Goal: Task Accomplishment & Management: Manage account settings

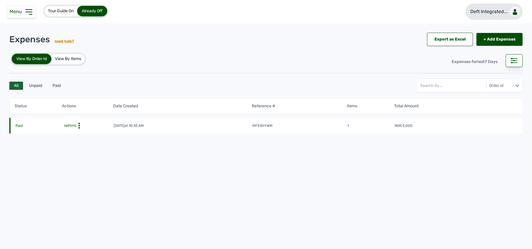
click at [506, 14] on p "Deft Integrated..." at bounding box center [488, 11] width 37 height 7
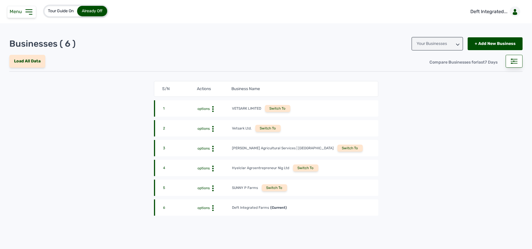
click at [272, 190] on div "Switch To" at bounding box center [274, 188] width 25 height 7
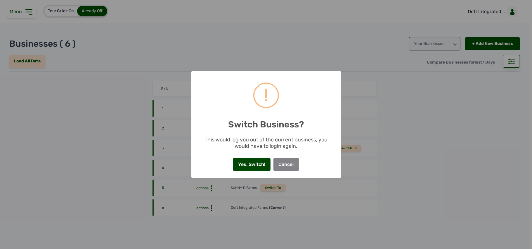
click at [262, 159] on button "Yes, Switch!" at bounding box center [251, 164] width 37 height 13
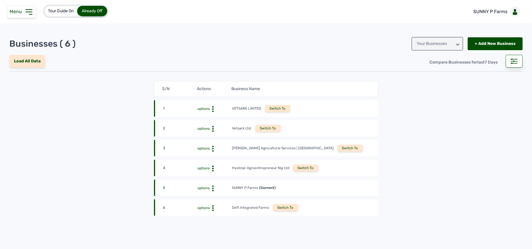
click at [31, 11] on icon at bounding box center [28, 11] width 9 height 9
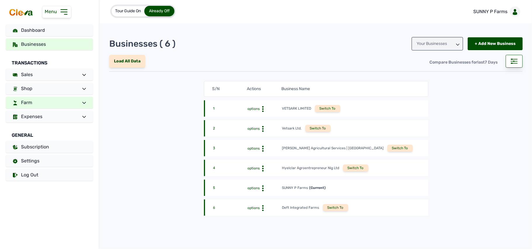
click at [65, 98] on link "Farm" at bounding box center [49, 103] width 87 height 12
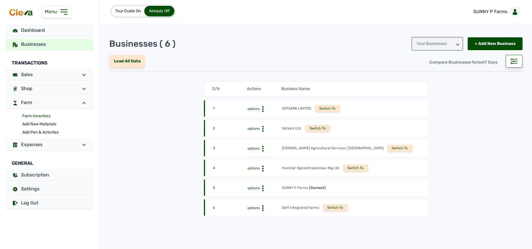
click at [48, 116] on link "Farm Inventory" at bounding box center [57, 116] width 71 height 8
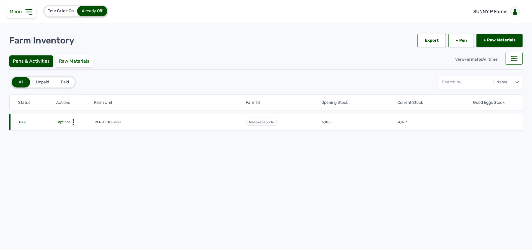
click at [72, 121] on icon at bounding box center [73, 122] width 6 height 6
click at [80, 133] on div "Farm Activities" at bounding box center [72, 131] width 41 height 7
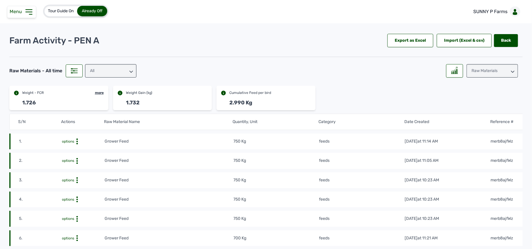
click at [303, 164] on td "750 Kg" at bounding box center [276, 161] width 86 height 6
click at [23, 12] on span "Menu" at bounding box center [17, 12] width 15 height 6
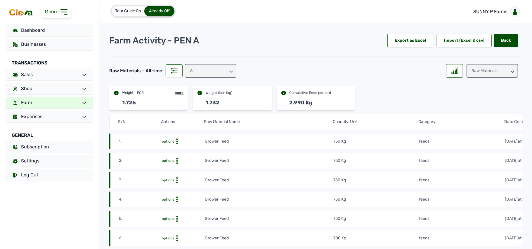
click at [74, 104] on link "Farm" at bounding box center [49, 103] width 87 height 12
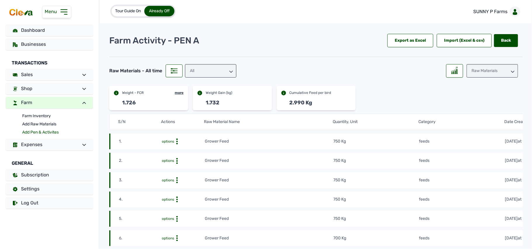
click at [46, 130] on link "Add Pen & Activites" at bounding box center [57, 132] width 71 height 8
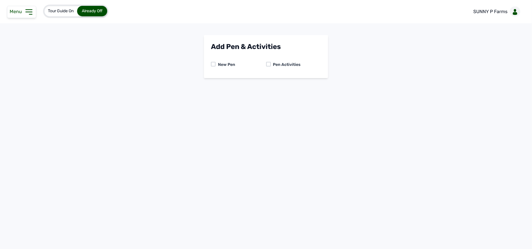
click at [269, 62] on div at bounding box center [268, 64] width 5 height 5
click at [284, 90] on select "-- Select pen -- PEN A (Broilers)" at bounding box center [266, 89] width 110 height 12
select select "mesbkeoa5506"
click at [211, 83] on select "-- Select pen -- PEN A (Broilers)" at bounding box center [266, 89] width 110 height 12
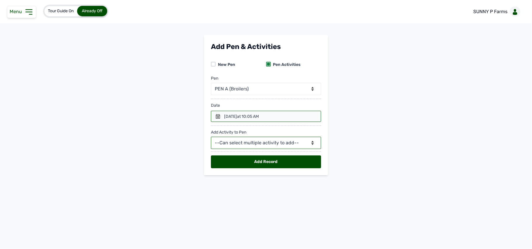
click at [253, 145] on select "--Can select multiple activity to add-- Raw Material Losses Weight" at bounding box center [266, 143] width 110 height 12
click at [217, 116] on icon at bounding box center [218, 116] width 4 height 5
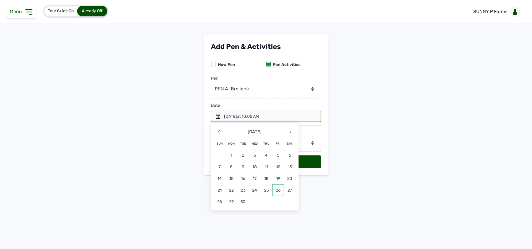
click at [279, 188] on span "26" at bounding box center [278, 191] width 12 height 12
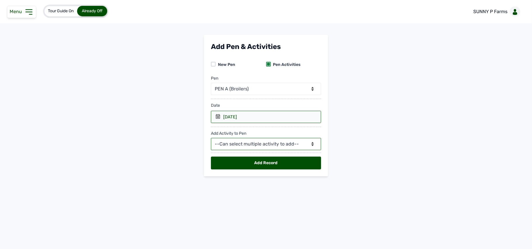
click at [246, 141] on select "--Can select multiple activity to add-- Raw Material Losses Weight" at bounding box center [266, 144] width 110 height 12
select select "Raw Material"
click at [211, 139] on select "--Can select multiple activity to add-- Raw Material Losses Weight" at bounding box center [266, 144] width 110 height 12
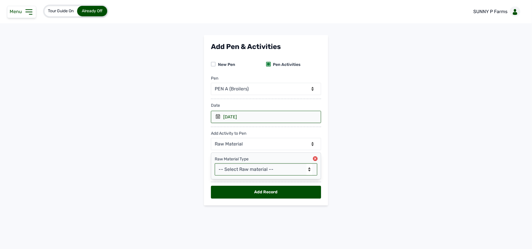
click at [239, 171] on select "-- Select Raw material -- feeds medications vaccines Biomass Fuel" at bounding box center [266, 170] width 102 height 12
select select "feeds"
click at [215, 165] on select "-- Select Raw material -- feeds medications vaccines Biomass Fuel" at bounding box center [266, 170] width 102 height 12
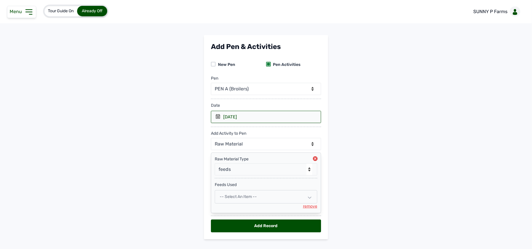
click at [255, 199] on span "-- Select an Item --" at bounding box center [238, 196] width 37 height 5
select select
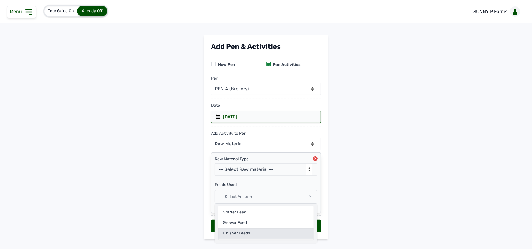
click at [260, 232] on div "Finisher Feeds" at bounding box center [265, 233] width 95 height 11
select select
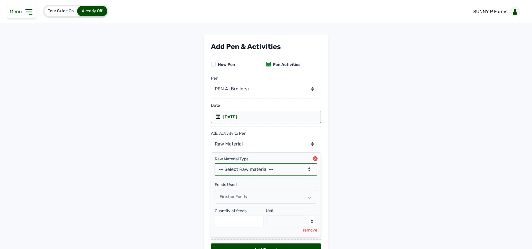
click at [239, 169] on select "-- Select Raw material -- feeds medications vaccines Biomass Fuel" at bounding box center [266, 170] width 102 height 12
click at [384, 168] on main "Add Pen & Activities New Pen Pen Activities Pen -- Select pen -- PEN A (Broiler…" at bounding box center [266, 154] width 532 height 238
click at [248, 220] on input "text" at bounding box center [239, 221] width 49 height 12
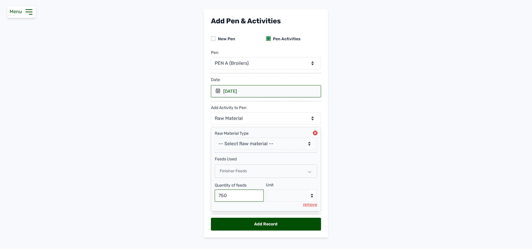
scroll to position [37, 0]
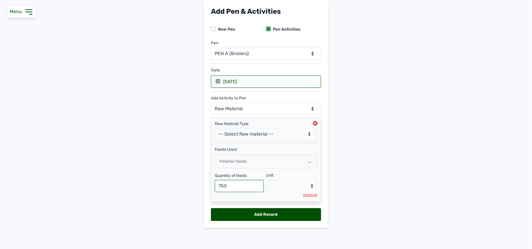
type input "750"
click at [287, 186] on select "--Select unit-- Bag(s) Kg" at bounding box center [291, 186] width 51 height 12
select select "Kg"
click at [266, 180] on select "--Select unit-- Bag(s) Kg" at bounding box center [291, 186] width 51 height 12
click at [250, 136] on select "-- Select Raw material -- feeds medications vaccines Biomass Fuel" at bounding box center [266, 134] width 102 height 12
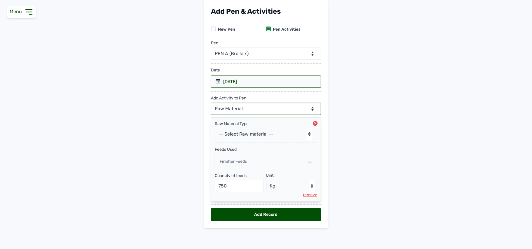
click at [236, 107] on select "--Can select multiple activity to add-- Raw Material Losses Weight" at bounding box center [266, 109] width 110 height 12
select select "Losses"
click at [211, 103] on select "--Can select multiple activity to add-- Raw Material Losses Weight" at bounding box center [266, 109] width 110 height 12
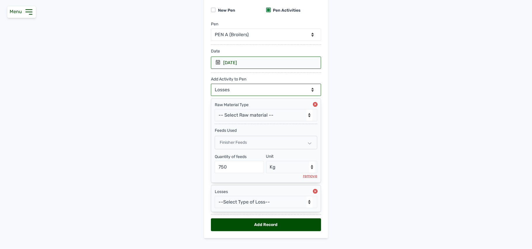
scroll to position [67, 0]
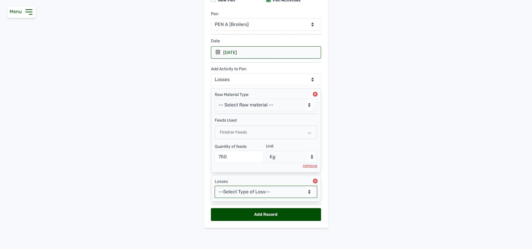
click at [244, 193] on select "--Select Type of Loss-- Mortality Culled Theft" at bounding box center [266, 192] width 102 height 12
select select "Mortality"
click at [215, 186] on select "--Select Type of Loss-- Mortality Culled Theft" at bounding box center [266, 192] width 102 height 12
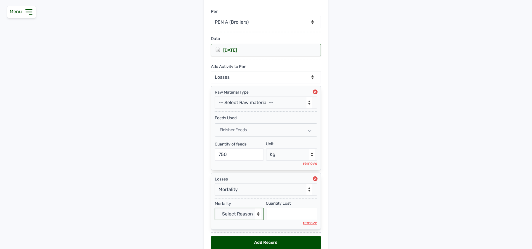
click at [222, 214] on select "- Select Reason - Disease Late Vaccination Wrong Vaccination Heat Lack of Water…" at bounding box center [239, 214] width 49 height 12
select select "Others"
click at [215, 211] on select "- Select Reason - Disease Late Vaccination Wrong Vaccination Heat Lack of Water…" at bounding box center [239, 214] width 49 height 12
select select "null"
click at [277, 220] on input "text" at bounding box center [291, 214] width 51 height 12
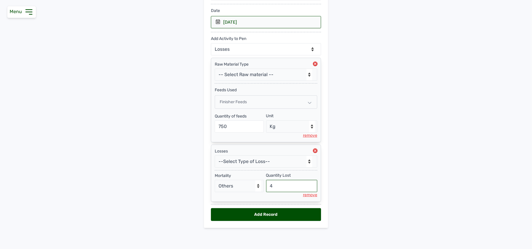
scroll to position [98, 0]
type input "4"
click at [350, 168] on main "Add Pen & Activities New Pen Pen Activities Pen -- Select pen -- PEN A (Broiler…" at bounding box center [266, 89] width 532 height 298
click at [239, 51] on select "--Can select multiple activity to add-- Raw Material Losses Weight" at bounding box center [266, 49] width 110 height 12
select select "Weight"
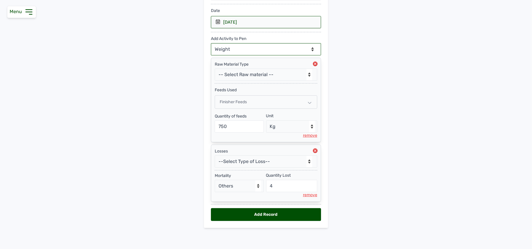
click at [211, 43] on select "--Can select multiple activity to add-- Raw Material Losses Weight" at bounding box center [266, 49] width 110 height 12
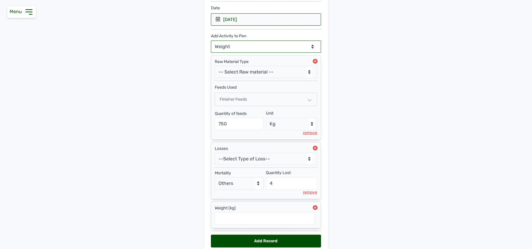
scroll to position [127, 0]
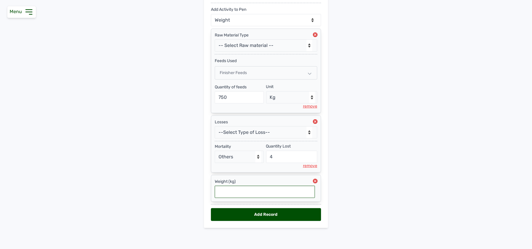
click at [245, 191] on input "text" at bounding box center [265, 192] width 100 height 12
type input "1.939"
click at [269, 212] on div "Add Record" at bounding box center [266, 214] width 110 height 13
select select "null"
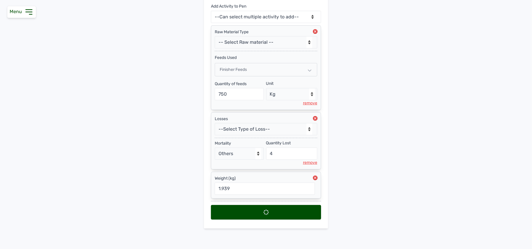
scroll to position [0, 0]
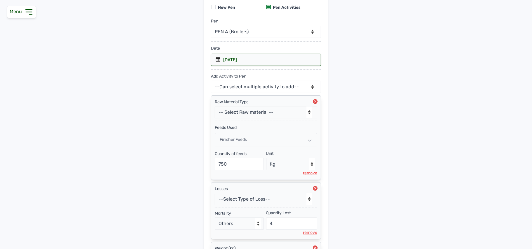
select select
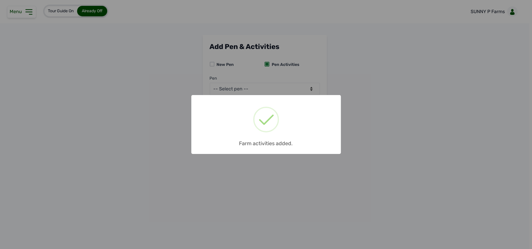
click at [360, 80] on div "× Farm activities added. OK No Cancel" at bounding box center [266, 124] width 532 height 249
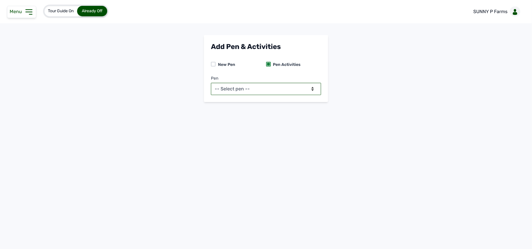
click at [267, 88] on select "-- Select pen -- PEN A (Broilers)" at bounding box center [266, 89] width 110 height 12
click at [30, 8] on icon at bounding box center [28, 11] width 9 height 9
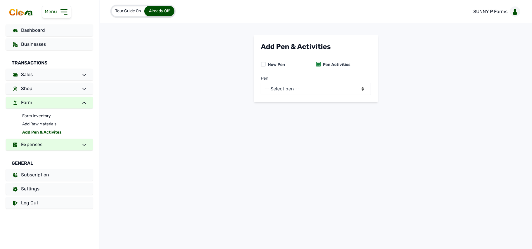
click at [38, 145] on span "Expenses" at bounding box center [31, 145] width 21 height 6
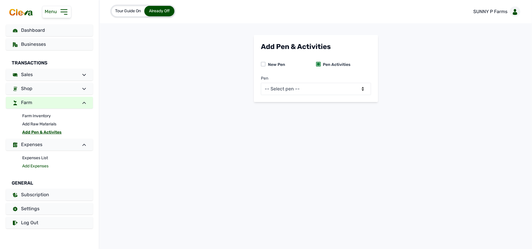
click at [46, 165] on link "Add Expenses" at bounding box center [57, 166] width 71 height 8
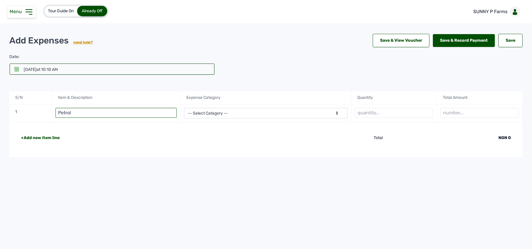
type input "Petrol"
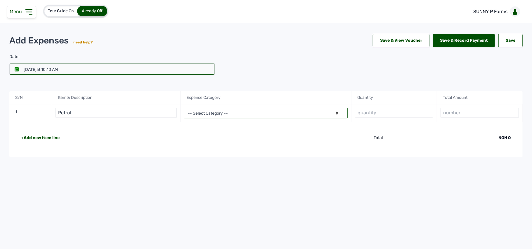
click at [196, 113] on select "-- Select Category -- Advertising Expenses Bank Charges Entertainment Expenses …" at bounding box center [266, 113] width 164 height 11
select select "Utility Expenses"
click at [184, 109] on select "-- Select Category -- Advertising Expenses Bank Charges Entertainment Expenses …" at bounding box center [266, 113] width 164 height 11
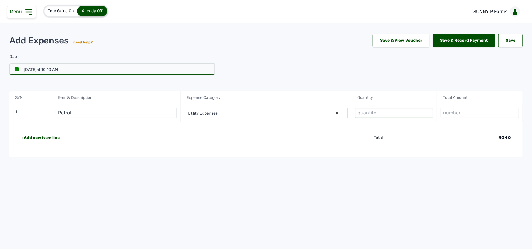
click at [400, 111] on input "text" at bounding box center [394, 113] width 78 height 10
type input "4"
click at [367, 112] on input "4.5 lts" at bounding box center [394, 113] width 78 height 10
click at [380, 112] on input "4.5 Lts" at bounding box center [394, 113] width 78 height 10
type input "4.5 Ltr"
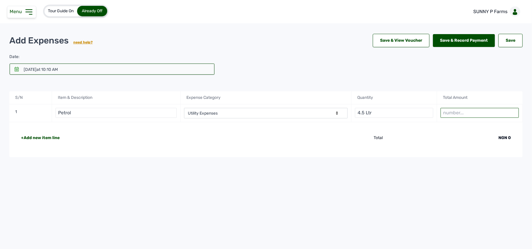
click at [449, 115] on input "number" at bounding box center [479, 113] width 78 height 10
click at [486, 114] on input "number" at bounding box center [479, 113] width 78 height 10
type input "4000"
click at [18, 68] on icon at bounding box center [16, 69] width 5 height 5
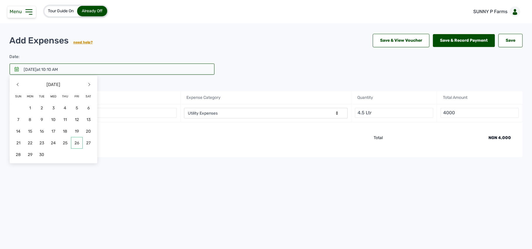
click at [76, 145] on span "26" at bounding box center [77, 143] width 12 height 12
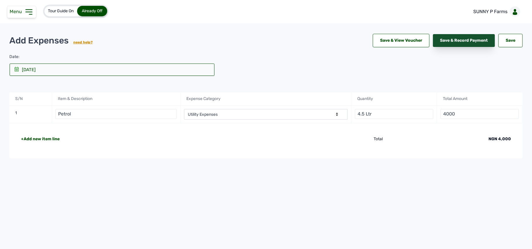
click at [477, 39] on div "Save & Record Payment" at bounding box center [464, 40] width 62 height 13
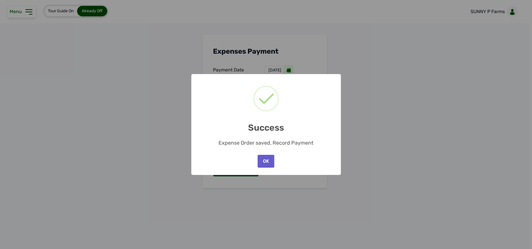
click at [267, 160] on button "OK" at bounding box center [266, 161] width 16 height 13
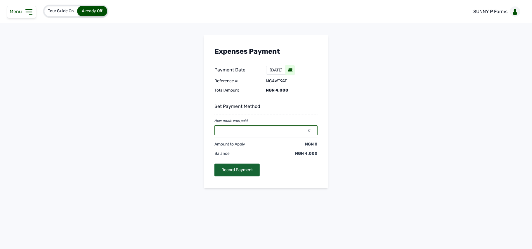
click at [259, 131] on input "0" at bounding box center [265, 131] width 103 height 10
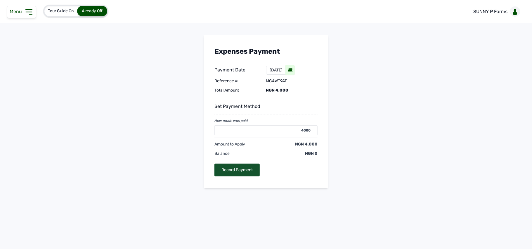
click at [241, 172] on div "Record Payment" at bounding box center [236, 170] width 45 height 13
type input "0"
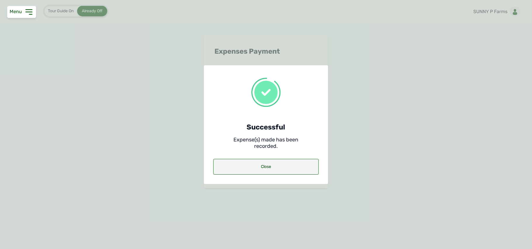
click at [246, 167] on div "Close" at bounding box center [265, 167] width 105 height 16
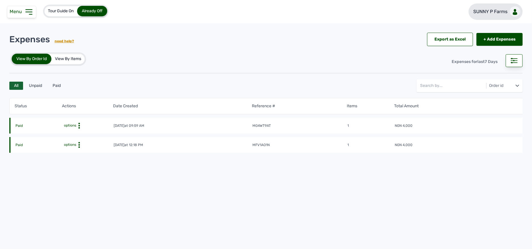
click at [496, 8] on p "SUNNY P Farms" at bounding box center [490, 11] width 34 height 7
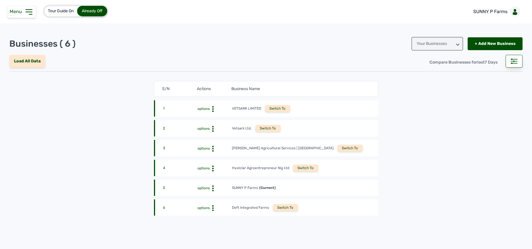
click at [286, 208] on div "Switch To" at bounding box center [285, 207] width 25 height 7
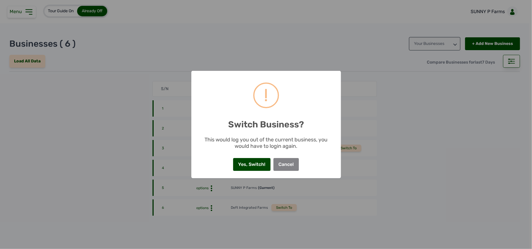
click at [256, 161] on button "Yes, Switch!" at bounding box center [251, 164] width 37 height 13
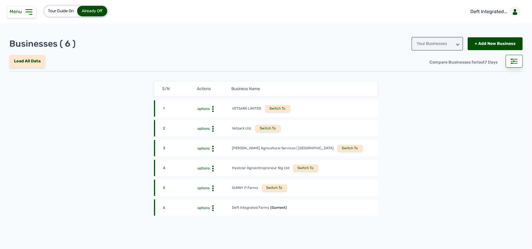
click at [30, 10] on icon at bounding box center [29, 12] width 6 height 5
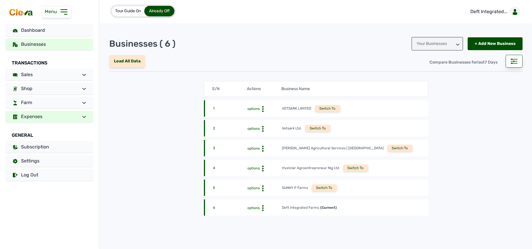
click at [63, 112] on link "Expenses" at bounding box center [49, 117] width 87 height 12
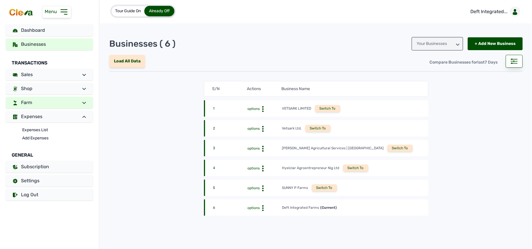
click at [60, 105] on link "Farm" at bounding box center [49, 103] width 87 height 12
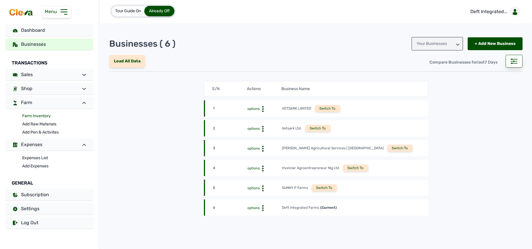
click at [56, 114] on link "Farm Inventory" at bounding box center [57, 116] width 71 height 8
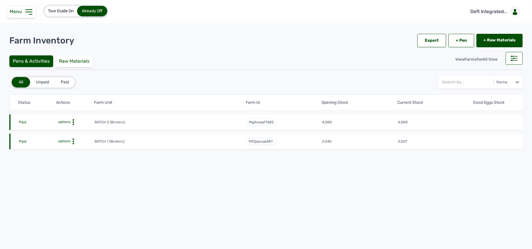
click at [72, 142] on icon at bounding box center [73, 142] width 6 height 6
click at [72, 151] on div "Farm Activities" at bounding box center [72, 150] width 41 height 7
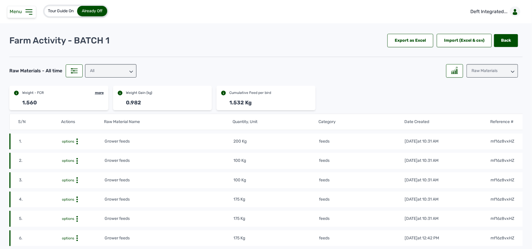
click at [125, 71] on div "All" at bounding box center [110, 70] width 51 height 13
click at [120, 91] on div "All" at bounding box center [110, 86] width 51 height 11
click at [112, 69] on div "All" at bounding box center [110, 70] width 51 height 13
click at [104, 98] on div "feeds" at bounding box center [110, 97] width 51 height 11
click at [500, 15] on link "Deft Integrated..." at bounding box center [493, 12] width 57 height 16
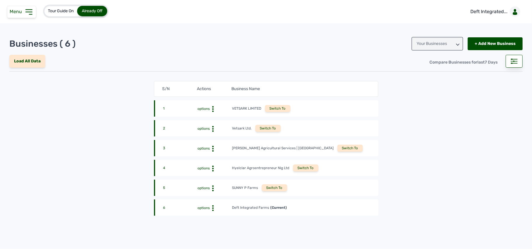
click at [271, 189] on div "Switch To" at bounding box center [274, 188] width 25 height 7
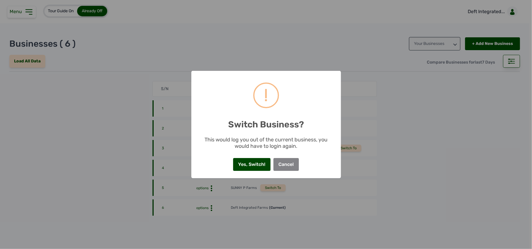
click at [252, 167] on button "Yes, Switch!" at bounding box center [251, 164] width 37 height 13
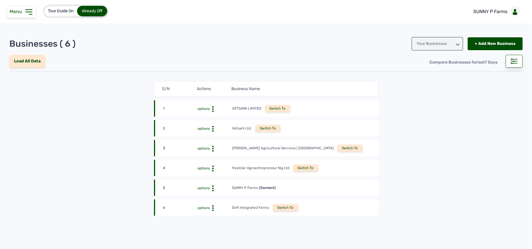
click at [26, 14] on icon at bounding box center [28, 11] width 9 height 9
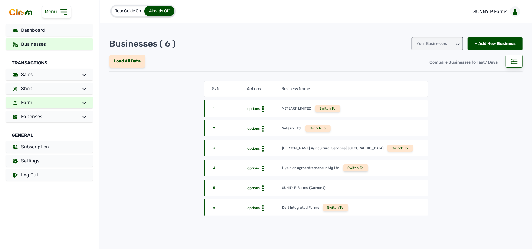
click at [44, 103] on link "Farm" at bounding box center [49, 103] width 87 height 12
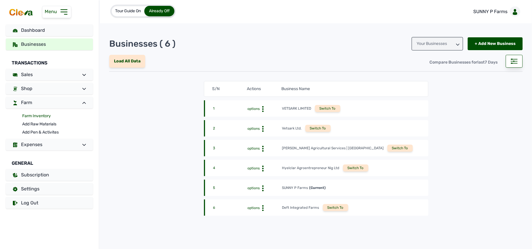
click at [32, 117] on link "Farm Inventory" at bounding box center [57, 116] width 71 height 8
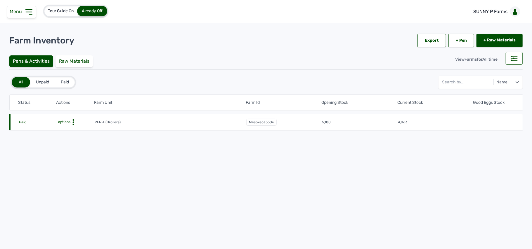
click at [73, 120] on circle at bounding box center [72, 119] width 1 height 1
click at [72, 133] on div "Farm Activities" at bounding box center [72, 131] width 41 height 7
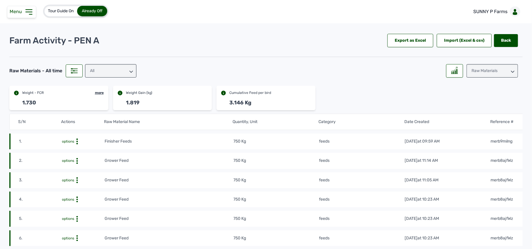
click at [507, 69] on div "Raw Materials" at bounding box center [491, 70] width 51 height 13
click at [479, 104] on div "Losses" at bounding box center [491, 107] width 51 height 11
